Goal: Task Accomplishment & Management: Manage account settings

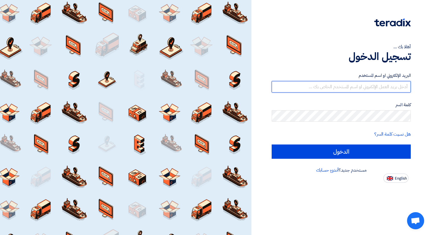
click at [368, 85] on input "text" at bounding box center [341, 86] width 139 height 11
type input "[DOMAIN_NAME][EMAIL_ADDRESS][DOMAIN_NAME]"
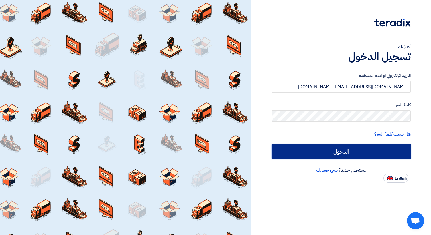
click at [366, 155] on input "الدخول" at bounding box center [341, 151] width 139 height 14
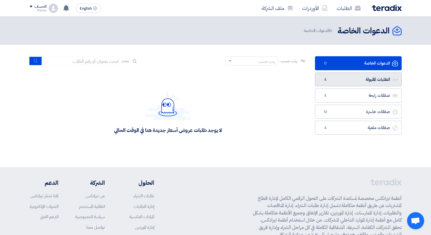
click at [366, 80] on link "الطلبات المقبولة الطلبات المقبولة 4" at bounding box center [358, 79] width 87 height 14
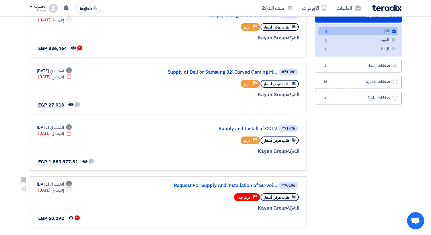
scroll to position [64, 0]
click at [229, 127] on link "Supply and Install of CCTV" at bounding box center [220, 128] width 114 height 5
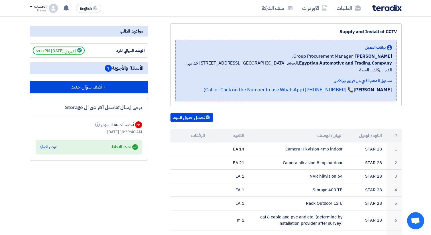
scroll to position [61, 0]
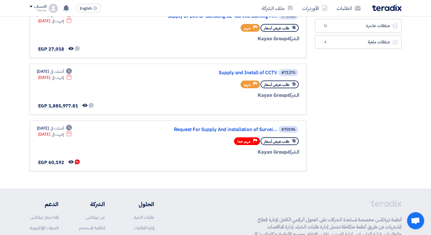
scroll to position [120, 0]
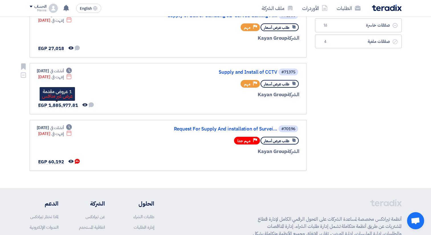
click at [59, 105] on span "EGP 1,885,977.81" at bounding box center [58, 105] width 40 height 7
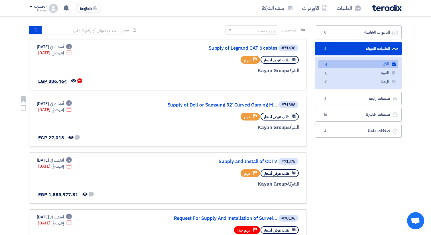
scroll to position [27, 0]
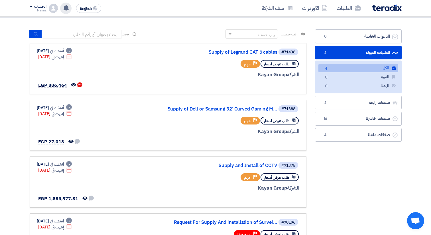
click at [66, 8] on use at bounding box center [66, 8] width 6 height 6
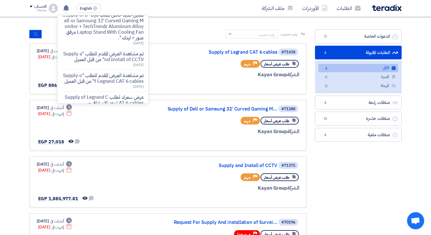
scroll to position [75, 0]
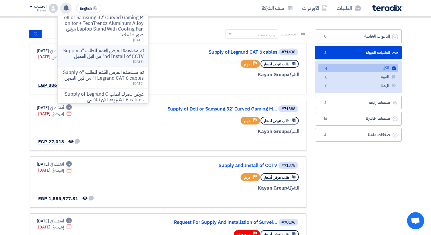
click at [103, 59] on p "تم مشاهدة العرض المقدم للطلب "Supply and Install of CCTV" من قبل العميل" at bounding box center [103, 53] width 82 height 11
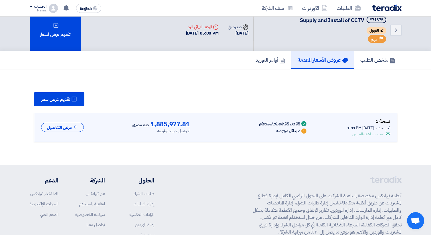
scroll to position [3, 0]
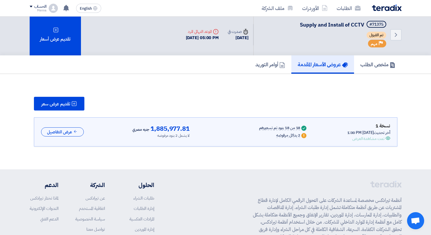
click at [302, 136] on icon "Warn" at bounding box center [304, 135] width 5 height 5
click at [63, 135] on button "عرض التفاصيل" at bounding box center [62, 131] width 43 height 9
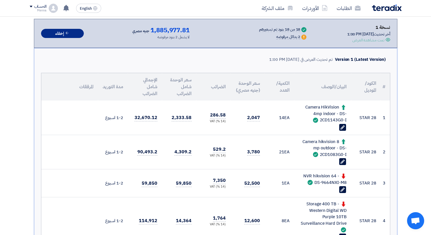
scroll to position [0, 0]
